Goal: Task Accomplishment & Management: Use online tool/utility

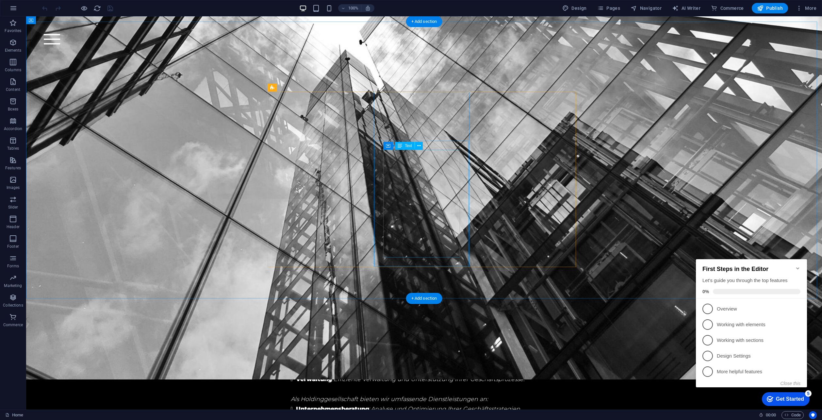
scroll to position [1925, 0]
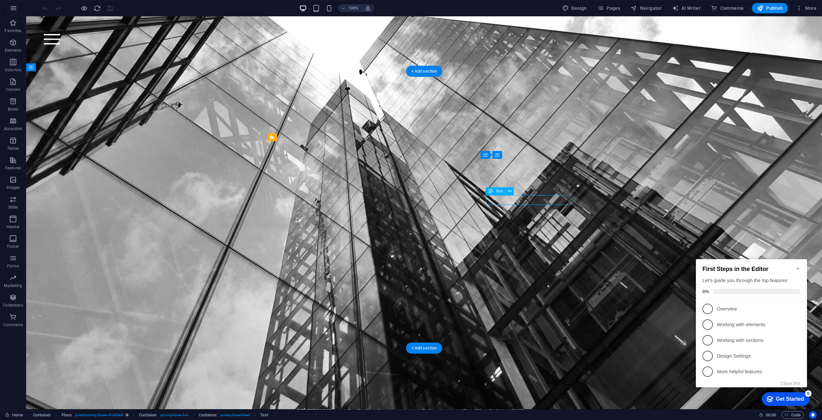
scroll to position [1936, 0]
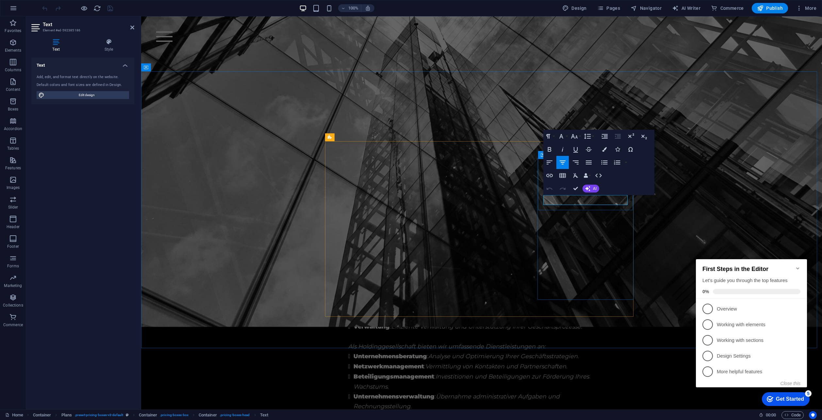
drag, startPoint x: 615, startPoint y: 200, endPoint x: 556, endPoint y: 201, distance: 58.5
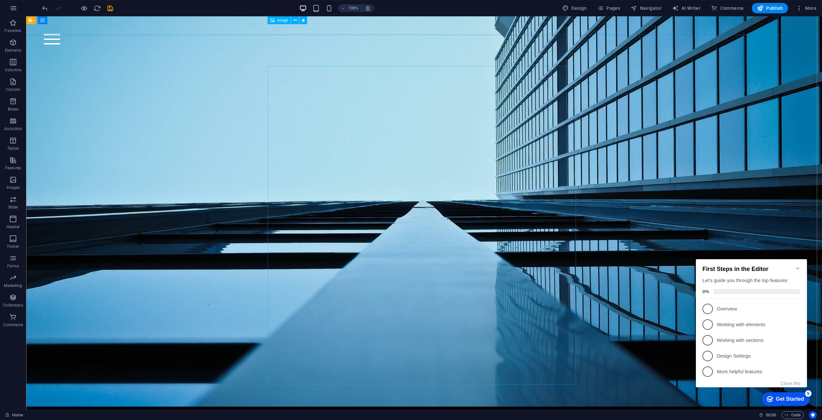
scroll to position [0, 0]
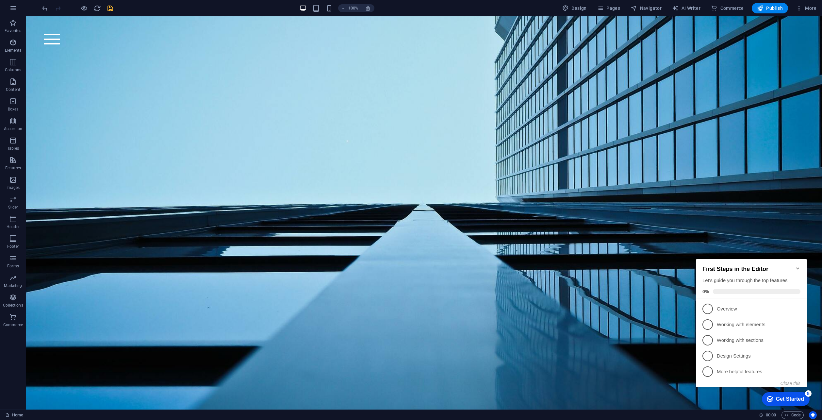
click at [110, 6] on icon "save" at bounding box center [110, 9] width 8 height 8
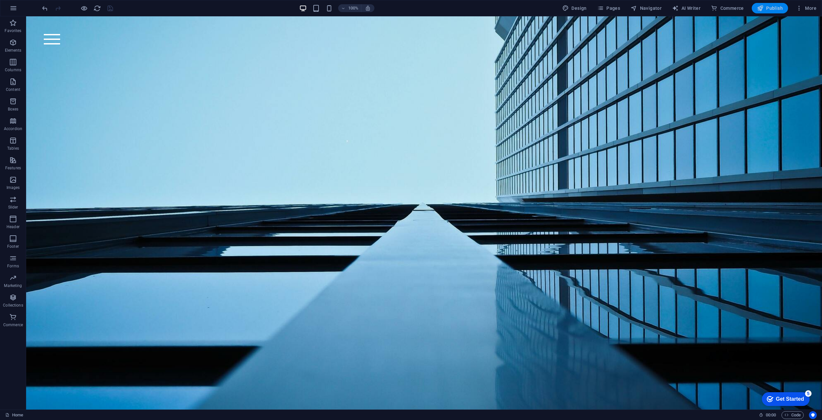
click at [770, 8] on span "Publish" at bounding box center [770, 8] width 26 height 7
